Goal: Information Seeking & Learning: Learn about a topic

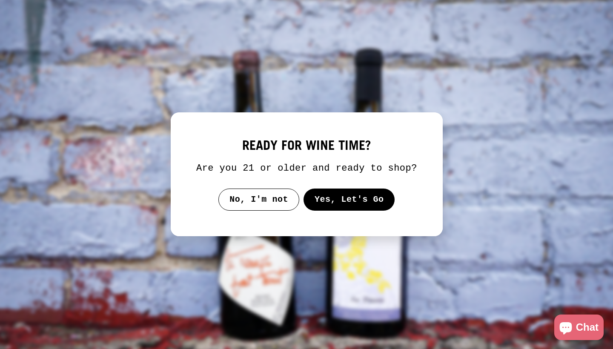
click at [345, 211] on button "Yes, Let's Go" at bounding box center [348, 199] width 91 height 22
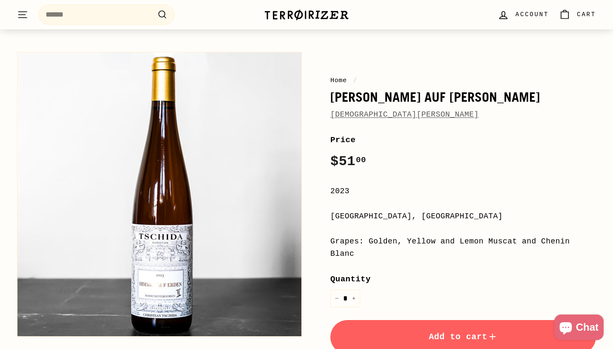
scroll to position [84, 0]
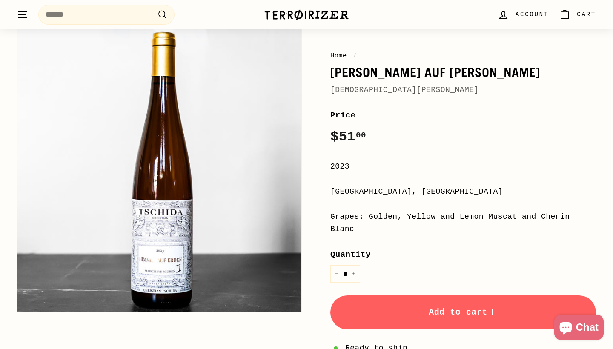
click at [463, 216] on div "Grapes: Golden, Yellow and Lemon Muscat and Chenin Blanc" at bounding box center [463, 223] width 266 height 25
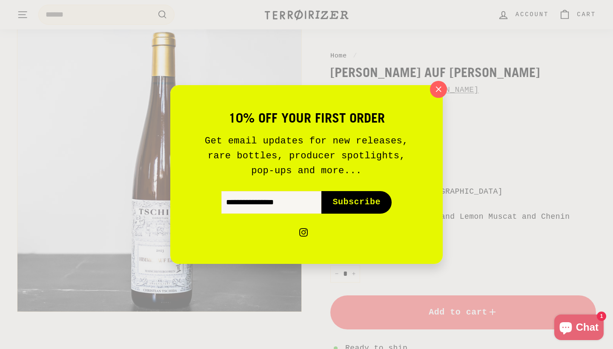
click at [463, 216] on div "10% off your first order Get email updates for new releases, rare bottles, prod…" at bounding box center [306, 174] width 613 height 349
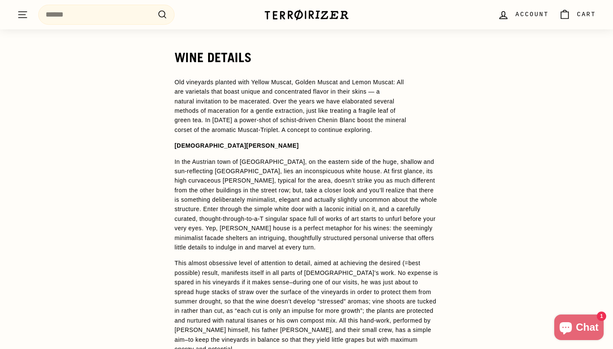
scroll to position [640, 0]
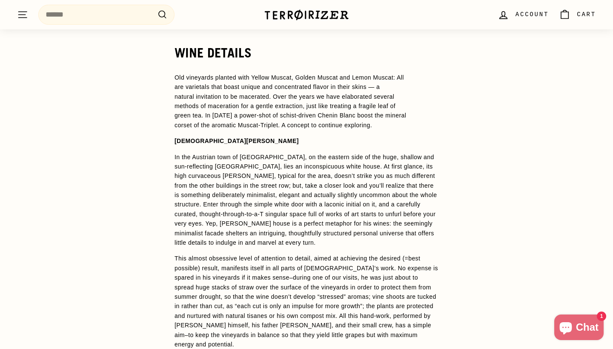
click at [331, 111] on span "Old vineyards planted with Yellow Muscat, Golden Muscat and Lemon Muscat: All a…" at bounding box center [289, 101] width 231 height 54
click at [331, 115] on span "Old vineyards planted with Yellow Muscat, Golden Muscat and Lemon Muscat: All a…" at bounding box center [289, 101] width 231 height 54
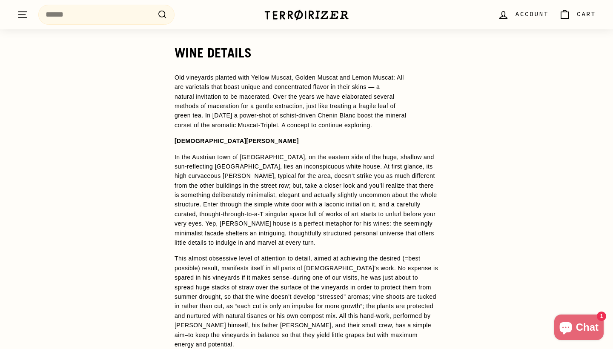
click at [331, 115] on span "Old vineyards planted with Yellow Muscat, Golden Muscat and Lemon Muscat: All a…" at bounding box center [289, 101] width 231 height 54
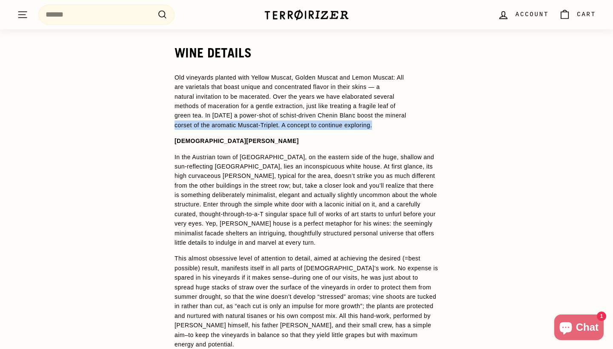
click at [333, 97] on span "Old vineyards planted with Yellow Muscat, Golden Muscat and Lemon Muscat: All a…" at bounding box center [289, 101] width 231 height 54
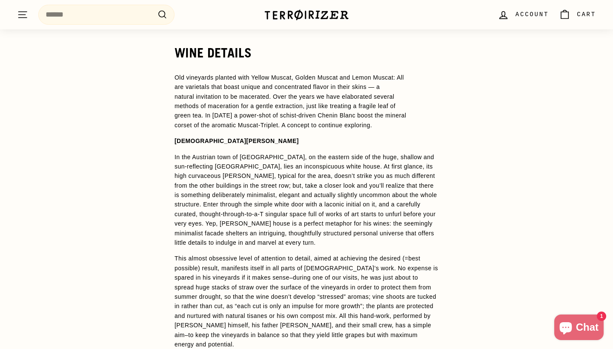
click at [333, 97] on span "Old vineyards planted with Yellow Muscat, Golden Muscat and Lemon Muscat: All a…" at bounding box center [289, 101] width 231 height 54
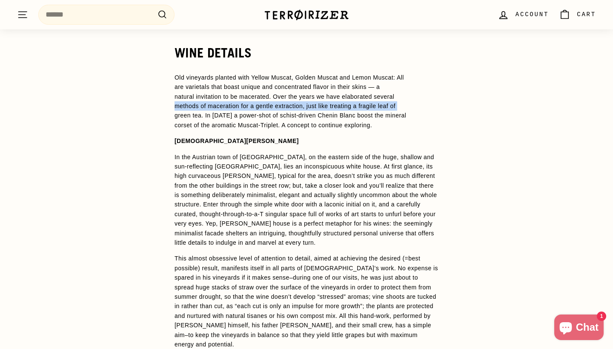
click at [333, 97] on span "Old vineyards planted with Yellow Muscat, Golden Muscat and Lemon Muscat: All a…" at bounding box center [289, 101] width 231 height 54
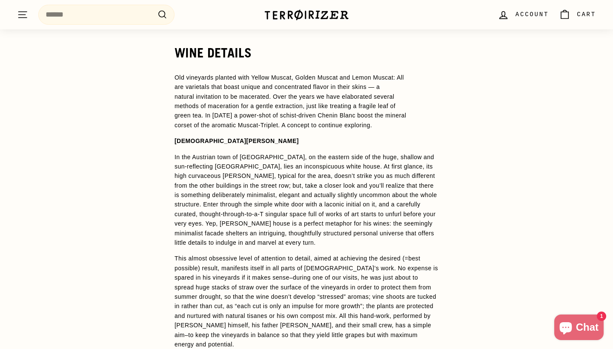
click at [333, 97] on span "Old vineyards planted with Yellow Muscat, Golden Muscat and Lemon Muscat: All a…" at bounding box center [289, 101] width 231 height 54
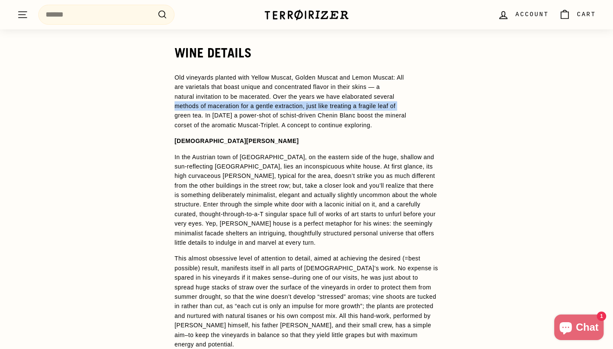
click at [333, 97] on span "Old vineyards planted with Yellow Muscat, Golden Muscat and Lemon Muscat: All a…" at bounding box center [289, 101] width 231 height 54
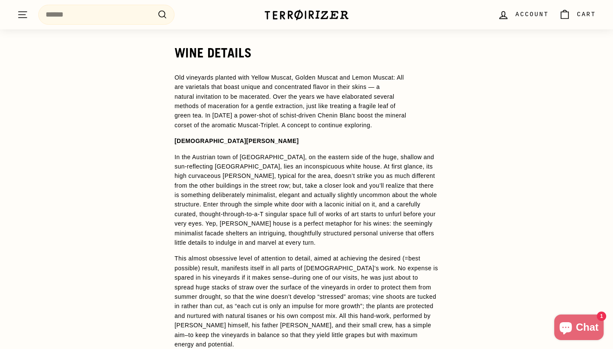
click at [328, 154] on span "In the Austrian town of [GEOGRAPHIC_DATA], on the eastern side of the huge, sha…" at bounding box center [305, 200] width 263 height 93
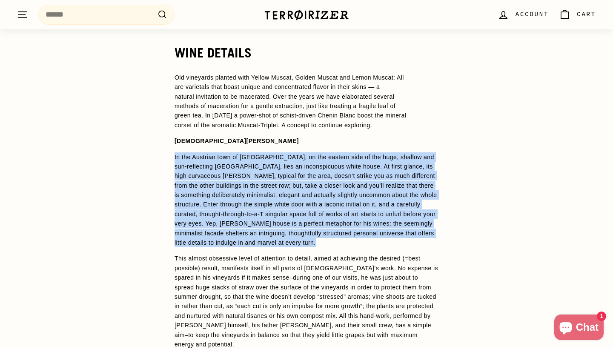
click at [328, 154] on span "In the Austrian town of [GEOGRAPHIC_DATA], on the eastern side of the huge, sha…" at bounding box center [305, 200] width 263 height 93
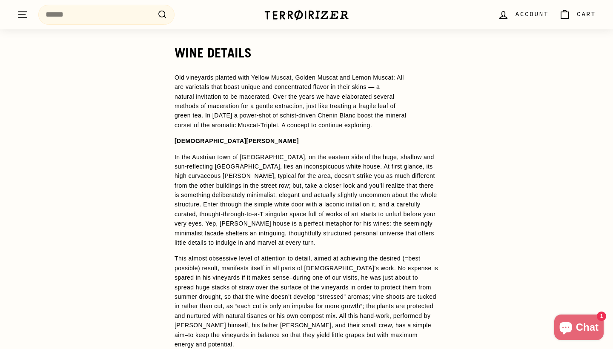
click at [328, 154] on span "In the Austrian town of [GEOGRAPHIC_DATA], on the eastern side of the huge, sha…" at bounding box center [305, 200] width 263 height 93
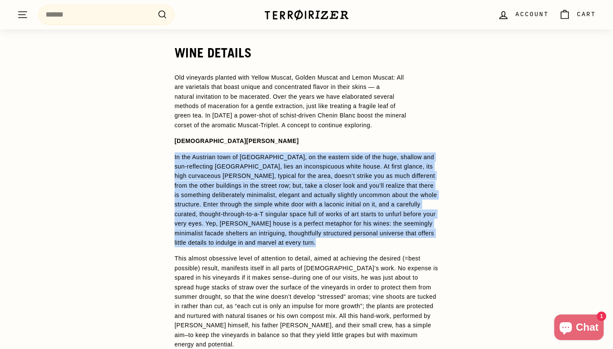
click at [328, 154] on span "In the Austrian town of [GEOGRAPHIC_DATA], on the eastern side of the huge, sha…" at bounding box center [305, 200] width 263 height 93
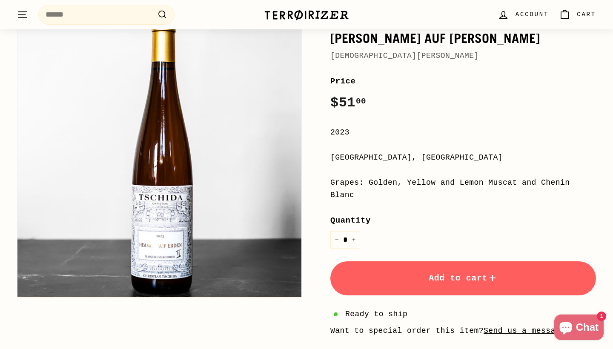
scroll to position [124, 0]
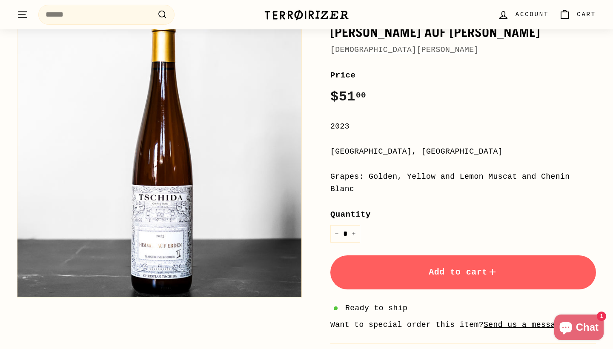
click at [408, 174] on div "Grapes: Golden, Yellow and Lemon Muscat and Chenin Blanc" at bounding box center [463, 183] width 266 height 25
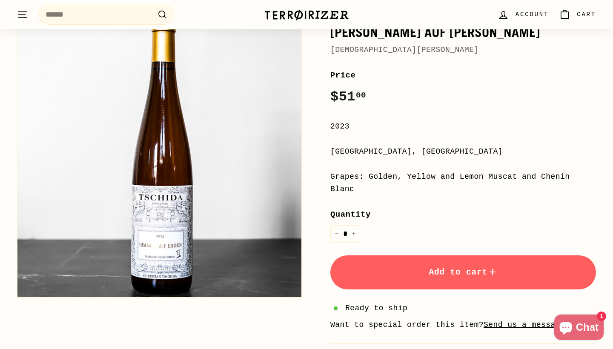
click at [408, 171] on div "Grapes: Golden, Yellow and Lemon Muscat and Chenin Blanc" at bounding box center [463, 183] width 266 height 25
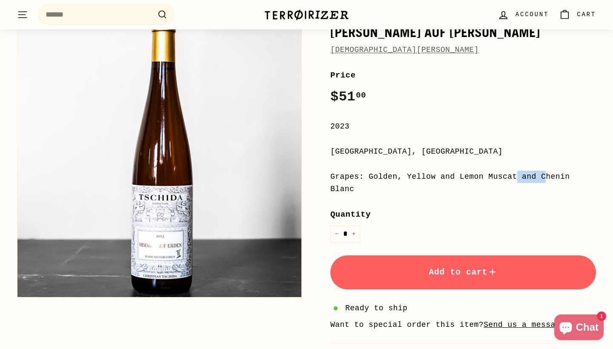
click at [408, 171] on div "Grapes: Golden, Yellow and Lemon Muscat and Chenin Blanc" at bounding box center [463, 183] width 266 height 25
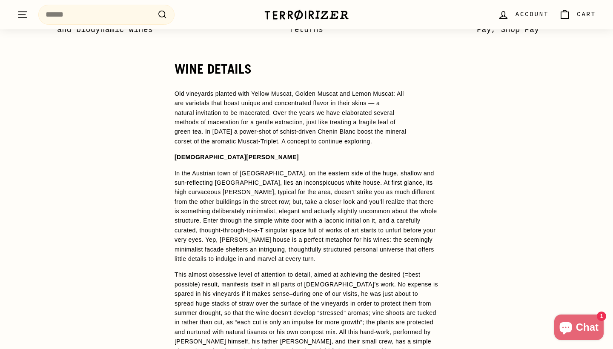
scroll to position [625, 0]
click at [314, 117] on span "Old vineyards planted with Yellow Muscat, Golden Muscat and Lemon Muscat: All a…" at bounding box center [289, 116] width 231 height 54
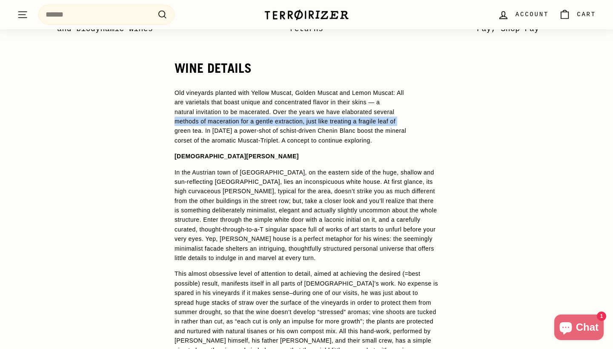
click at [314, 117] on span "Old vineyards planted with Yellow Muscat, Golden Muscat and Lemon Muscat: All a…" at bounding box center [289, 116] width 231 height 54
